Goal: Information Seeking & Learning: Learn about a topic

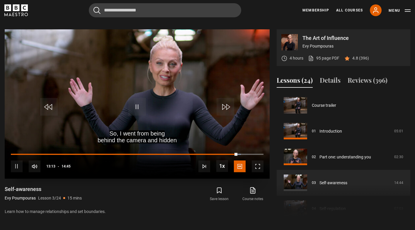
click at [255, 166] on span "Video Player" at bounding box center [257, 166] width 12 height 12
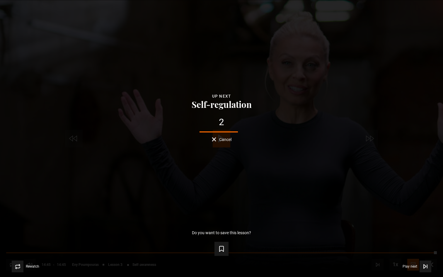
click at [227, 140] on span "Cancel" at bounding box center [225, 139] width 12 height 4
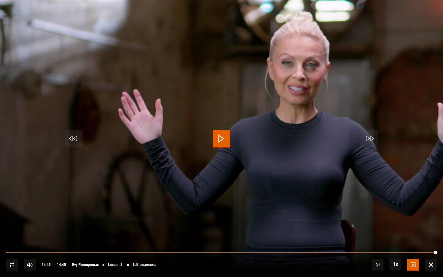
click at [329, 229] on span "Video Player" at bounding box center [431, 265] width 12 height 12
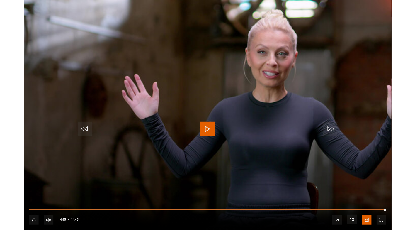
scroll to position [237, 0]
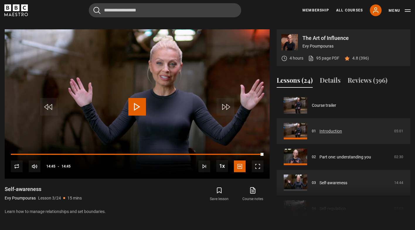
click at [329, 134] on link "Introduction" at bounding box center [330, 131] width 23 height 6
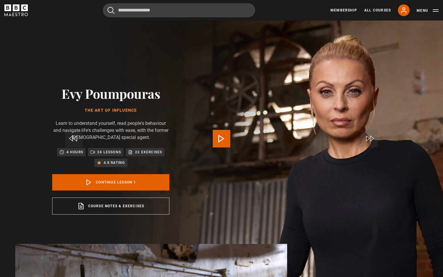
click at [221, 140] on span "Video Player" at bounding box center [222, 139] width 18 height 18
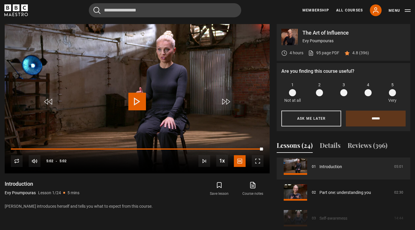
scroll to position [30, 0]
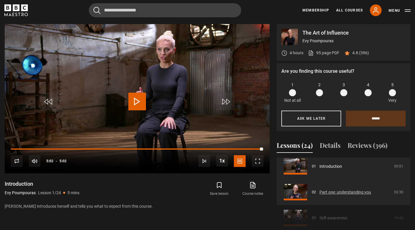
click at [348, 195] on link "Part one: understanding you" at bounding box center [345, 192] width 52 height 6
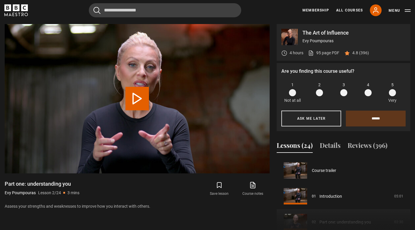
scroll to position [26, 0]
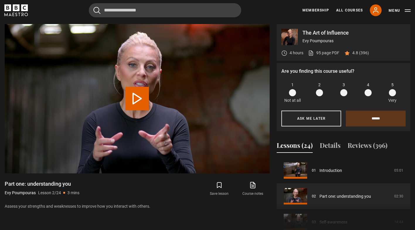
click at [137, 102] on button "Play Lesson Part one: understanding you" at bounding box center [136, 98] width 23 height 23
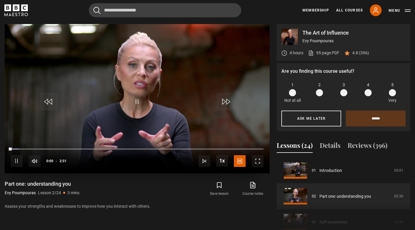
click at [134, 101] on span "Video Player" at bounding box center [137, 102] width 18 height 18
click at [260, 164] on span "Video Player" at bounding box center [257, 161] width 12 height 12
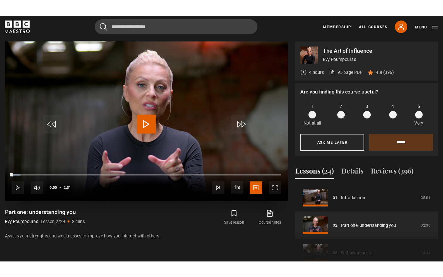
scroll to position [0, 0]
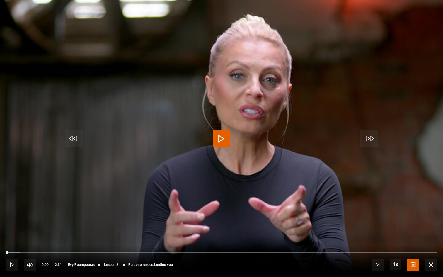
click at [221, 134] on span "Video Player" at bounding box center [222, 139] width 18 height 18
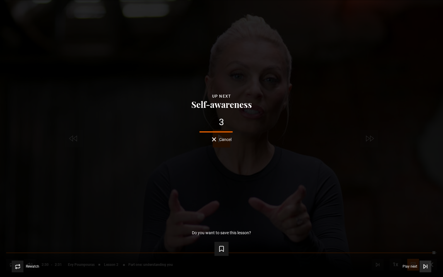
click at [414, 229] on button "Play next Play next" at bounding box center [416, 266] width 29 height 12
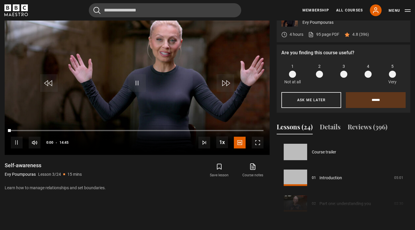
scroll to position [52, 0]
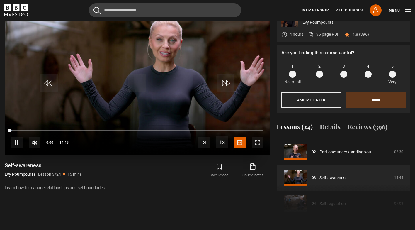
click at [257, 144] on span "Video Player" at bounding box center [257, 142] width 12 height 12
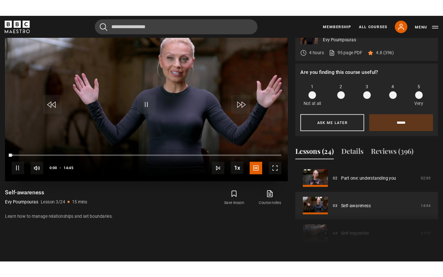
scroll to position [0, 0]
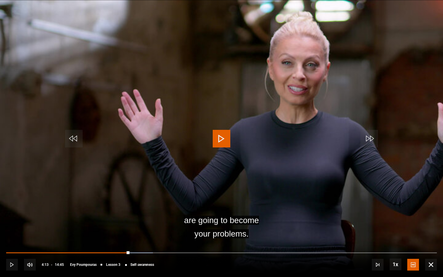
click at [220, 140] on span "Video Player" at bounding box center [222, 139] width 18 height 18
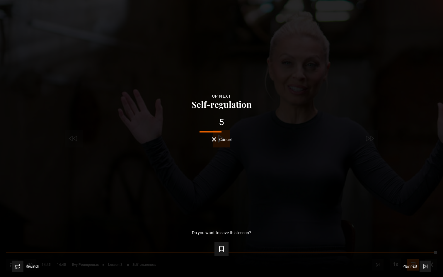
click at [227, 138] on span "Cancel" at bounding box center [225, 139] width 12 height 4
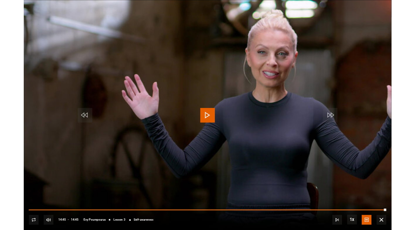
scroll to position [260, 0]
